Goal: Task Accomplishment & Management: Manage account settings

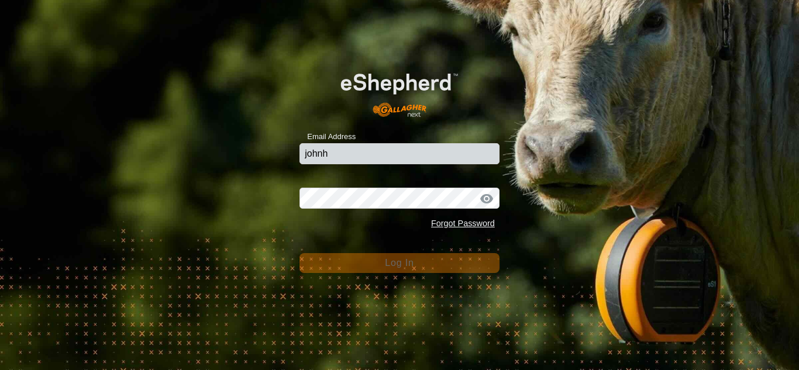
type input "johnhpearson@gmail.com"
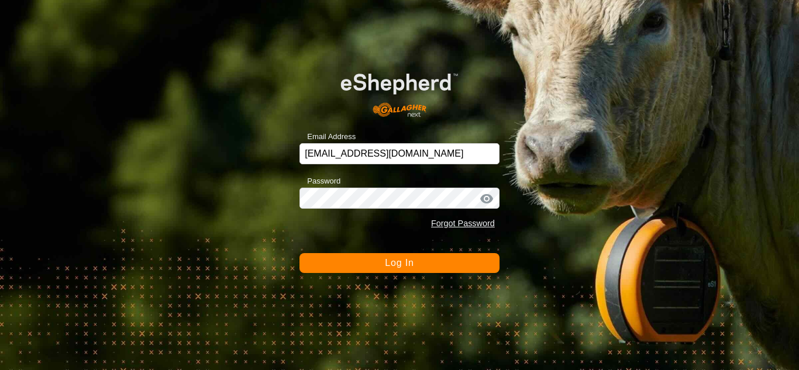
click at [398, 271] on button "Log In" at bounding box center [399, 263] width 200 height 20
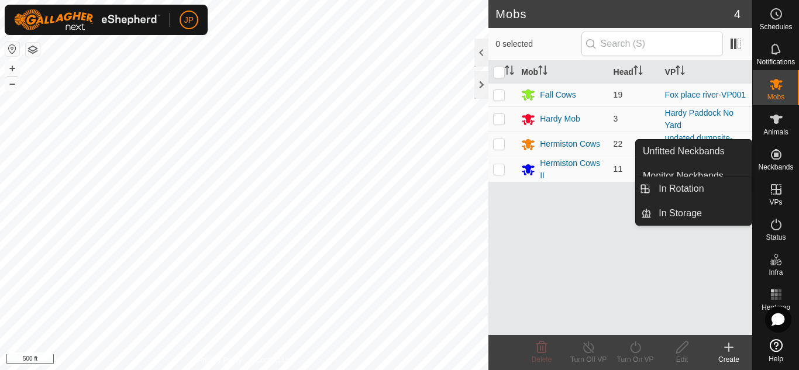
click at [777, 189] on icon at bounding box center [776, 189] width 11 height 11
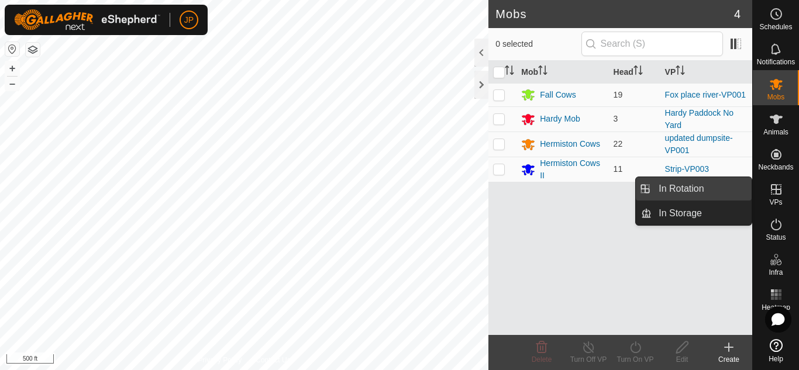
click at [715, 188] on link "In Rotation" at bounding box center [701, 188] width 100 height 23
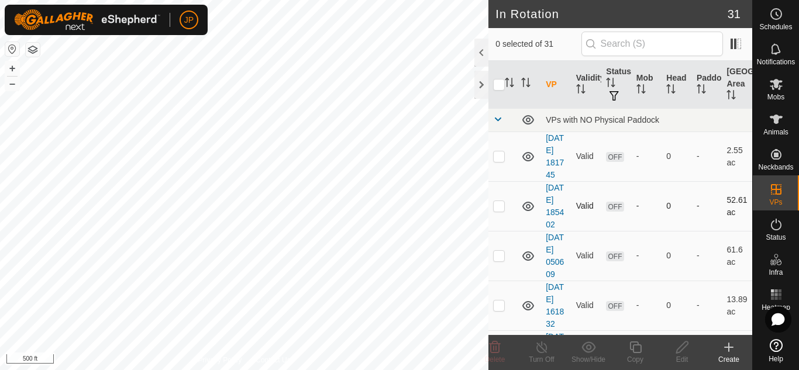
checkbox input "true"
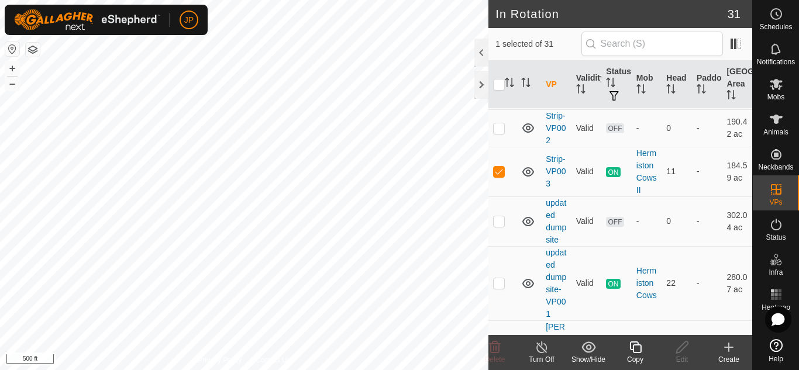
scroll to position [1520, 0]
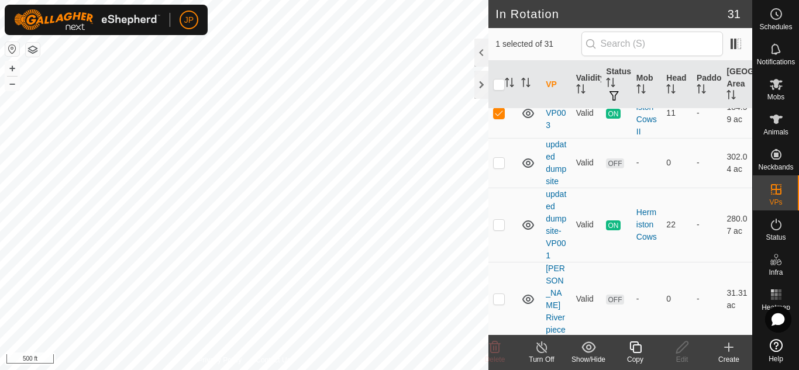
click at [638, 349] on icon at bounding box center [635, 347] width 15 height 14
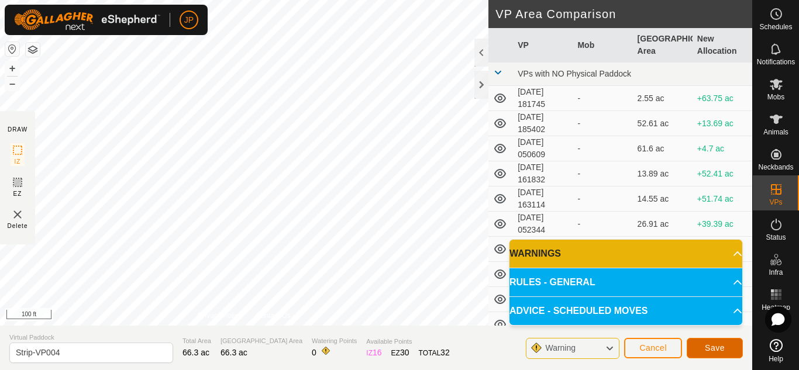
click at [708, 345] on span "Save" at bounding box center [715, 347] width 20 height 9
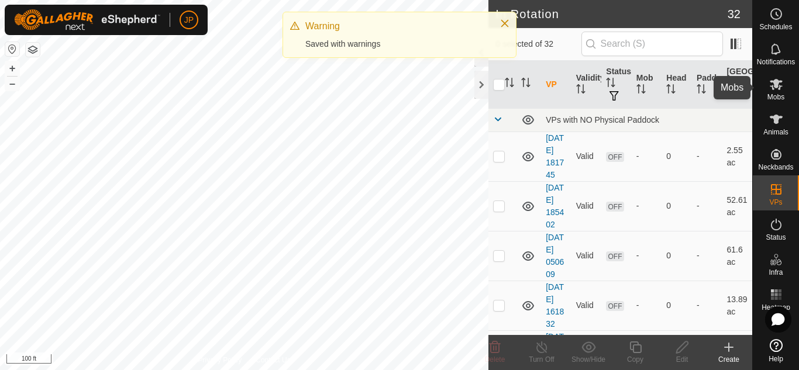
click at [778, 81] on icon at bounding box center [776, 84] width 13 height 11
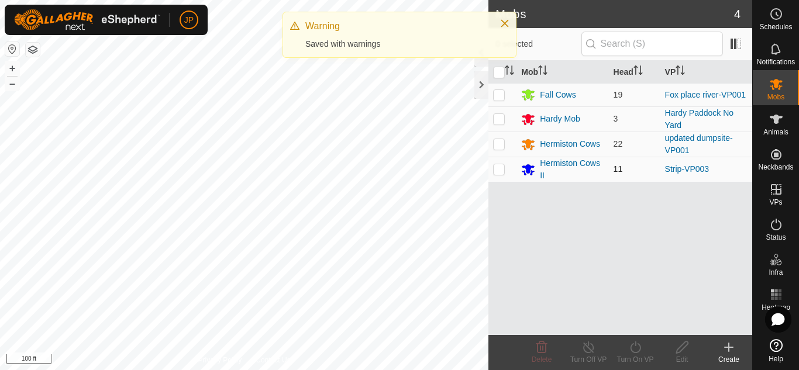
drag, startPoint x: 496, startPoint y: 168, endPoint x: 502, endPoint y: 169, distance: 5.9
click at [497, 168] on p-checkbox at bounding box center [499, 168] width 12 height 9
checkbox input "true"
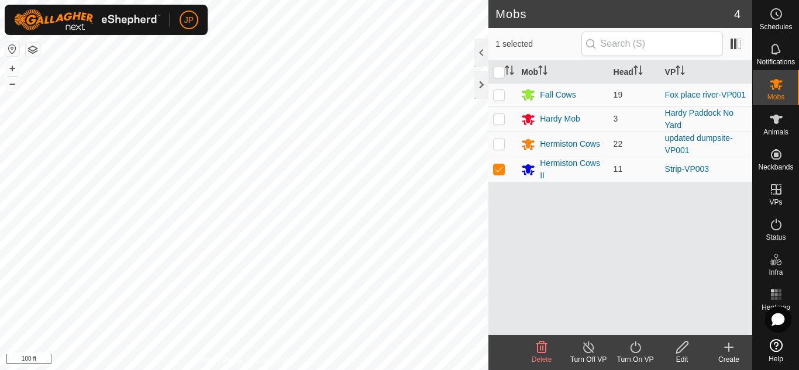
click at [635, 348] on icon at bounding box center [635, 347] width 15 height 14
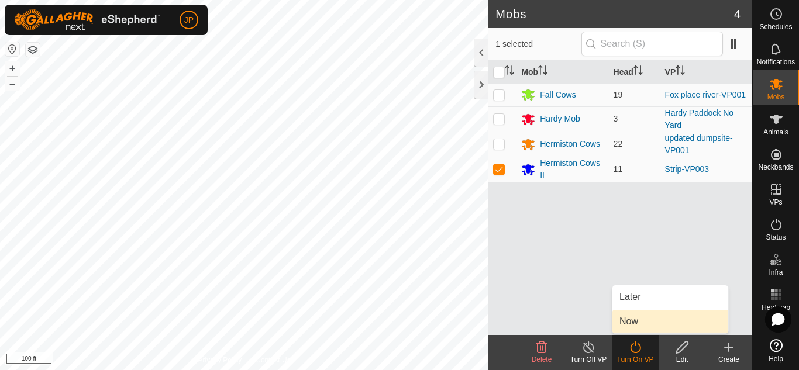
click at [637, 323] on link "Now" at bounding box center [670, 321] width 116 height 23
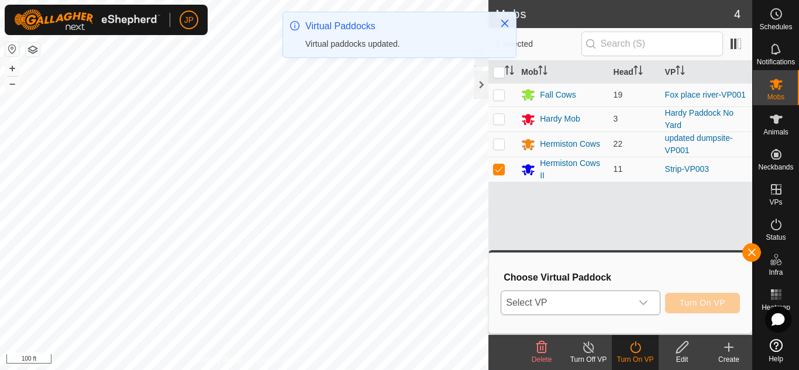
click at [639, 299] on icon "dropdown trigger" at bounding box center [643, 302] width 9 height 9
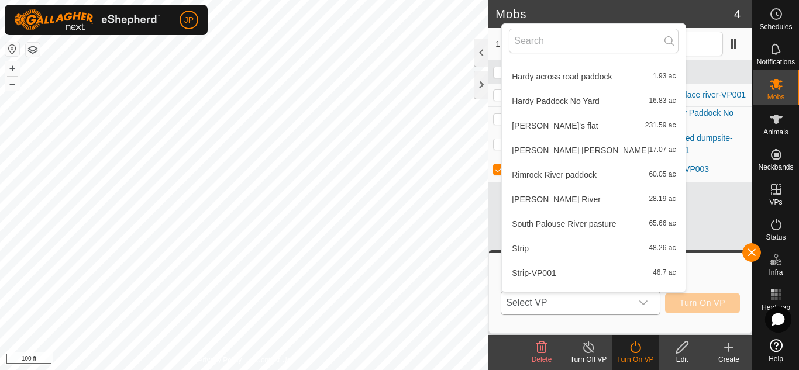
scroll to position [578, 0]
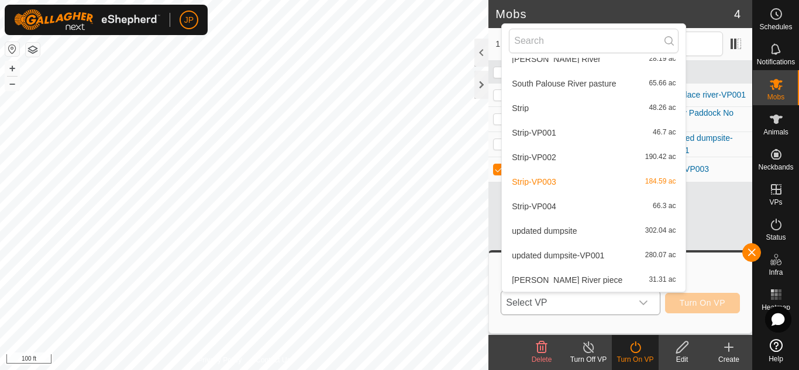
click at [549, 204] on li "Strip-VP004 66.3 ac" at bounding box center [594, 206] width 184 height 23
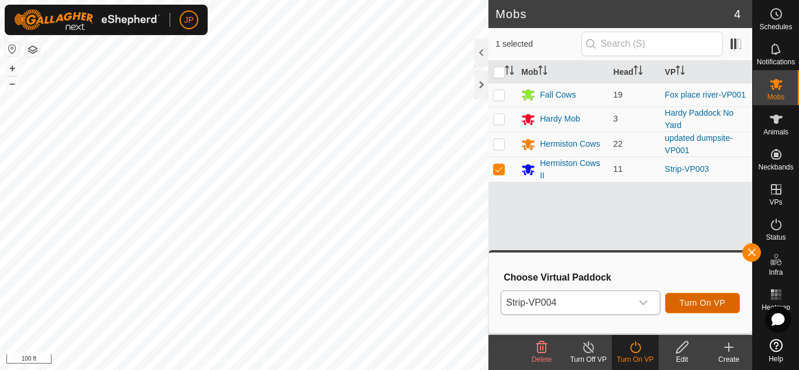
click at [709, 301] on span "Turn On VP" at bounding box center [703, 302] width 46 height 9
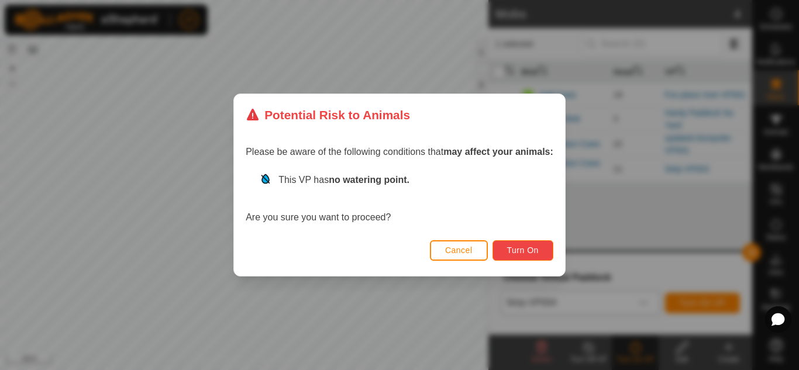
click at [536, 249] on span "Turn On" at bounding box center [523, 250] width 32 height 9
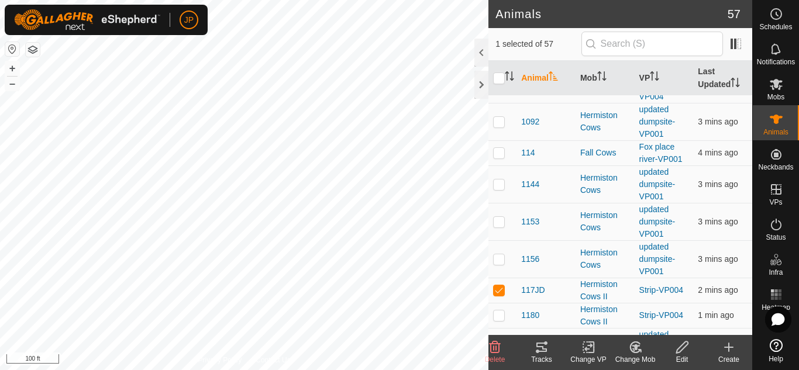
scroll to position [292, 0]
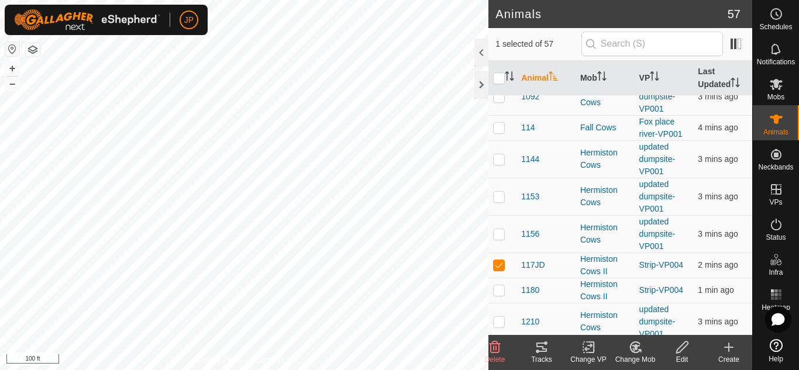
click at [539, 347] on icon at bounding box center [541, 347] width 11 height 9
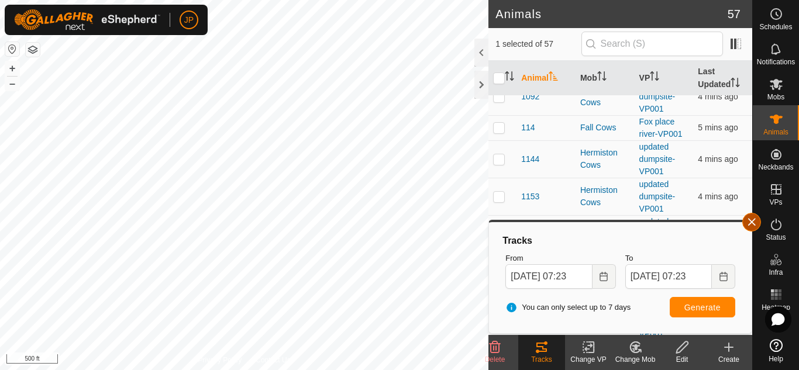
click at [751, 220] on button "button" at bounding box center [751, 222] width 19 height 19
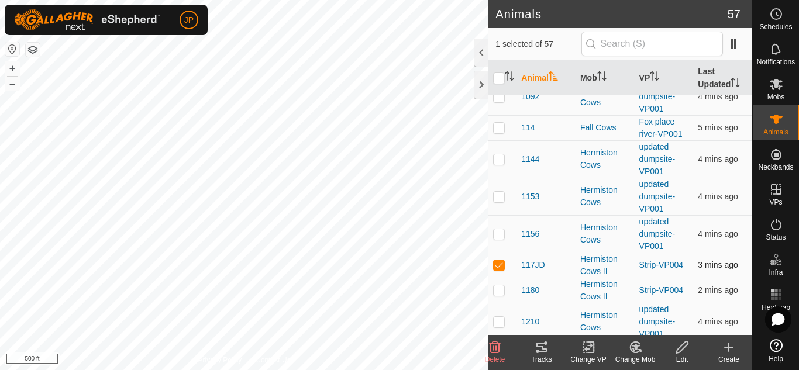
click at [500, 265] on p-checkbox at bounding box center [499, 264] width 12 height 9
checkbox input "false"
click at [774, 222] on icon at bounding box center [776, 225] width 14 height 14
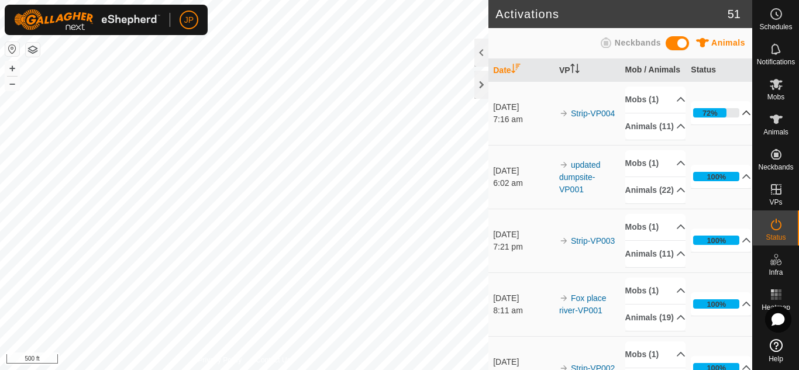
click at [730, 125] on p-accordion-header "72%" at bounding box center [721, 112] width 60 height 23
click at [729, 125] on p-accordion-header "72%" at bounding box center [721, 112] width 60 height 23
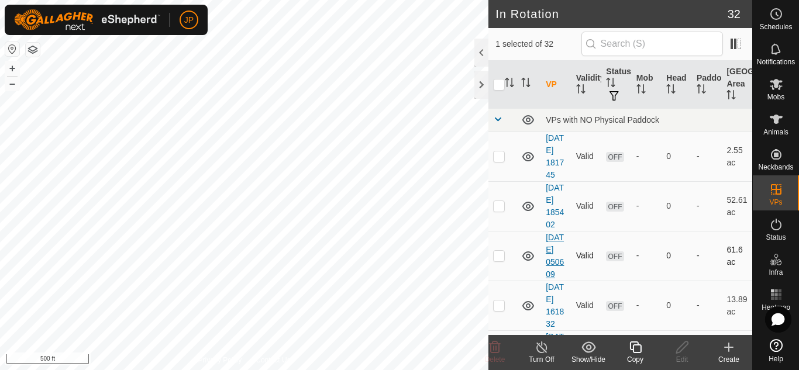
checkbox input "true"
checkbox input "false"
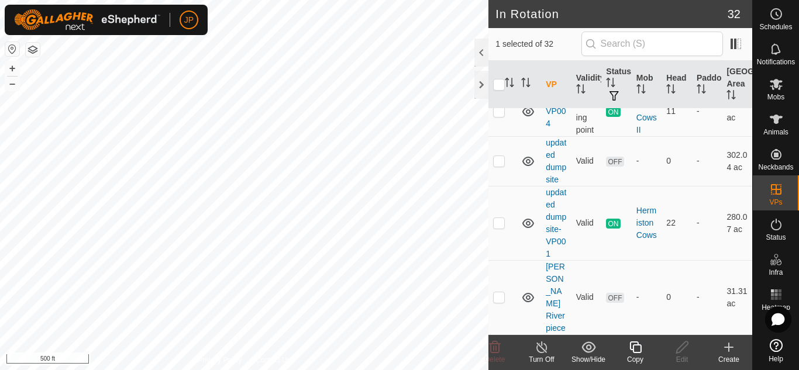
scroll to position [1695, 0]
checkbox input "true"
checkbox input "false"
checkbox input "true"
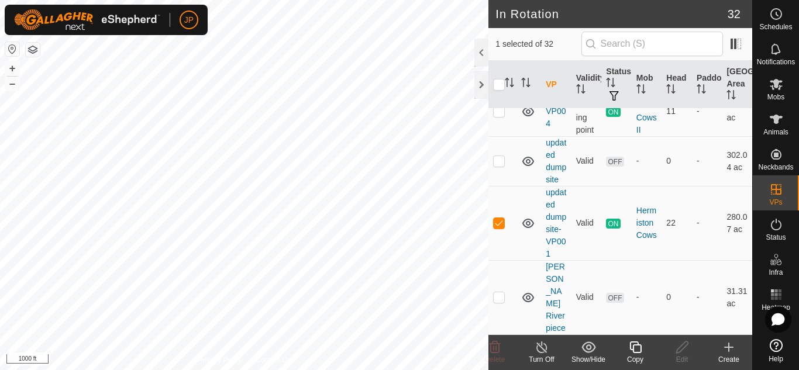
checkbox input "true"
checkbox input "false"
